Goal: Task Accomplishment & Management: Manage account settings

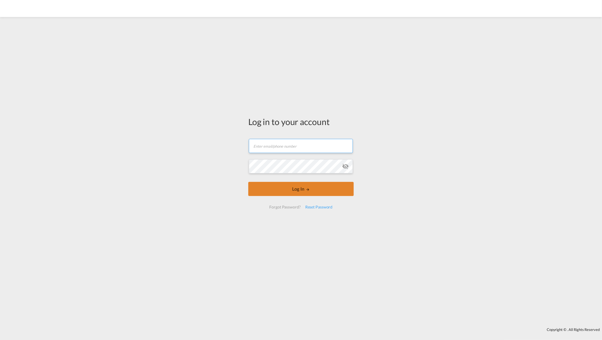
type input "[EMAIL_ADDRESS][DOMAIN_NAME]"
click at [294, 187] on button "Log In" at bounding box center [300, 189] width 105 height 14
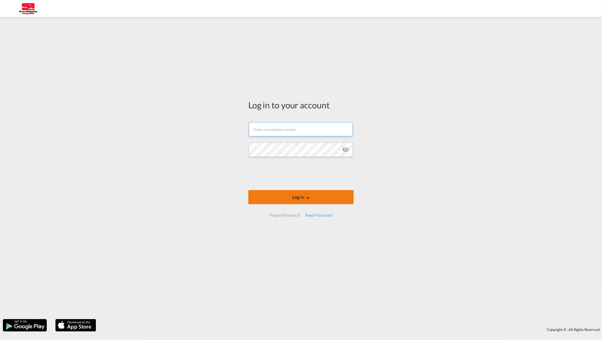
type input "[EMAIL_ADDRESS][DOMAIN_NAME]"
click at [303, 195] on button "Log In" at bounding box center [300, 197] width 105 height 14
